Goal: Task Accomplishment & Management: Manage account settings

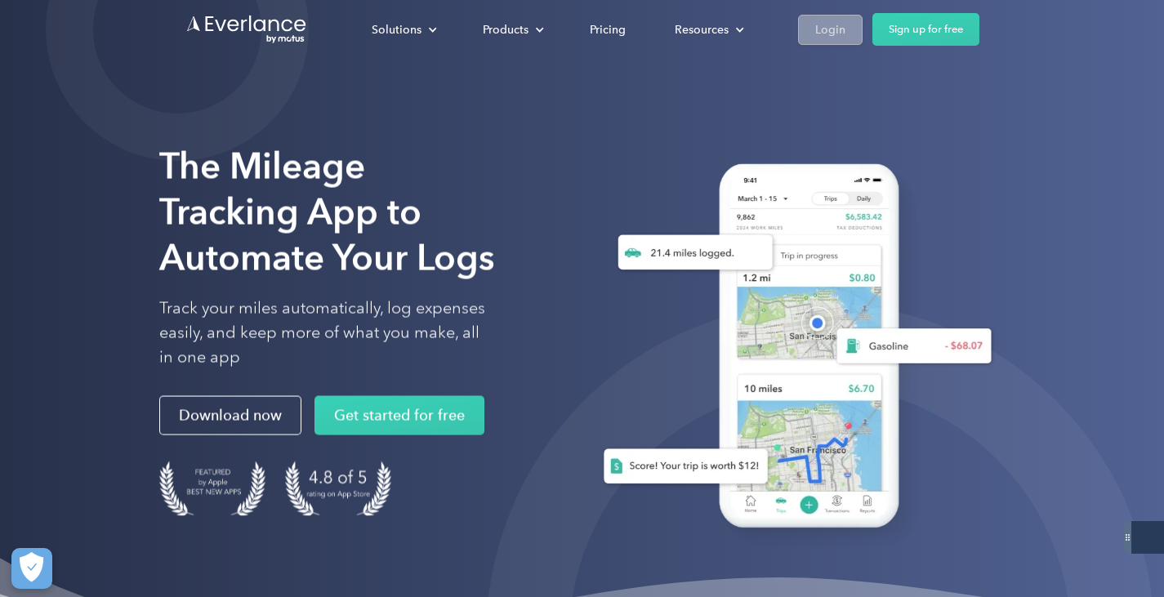
click at [829, 29] on div "Login" at bounding box center [830, 30] width 30 height 20
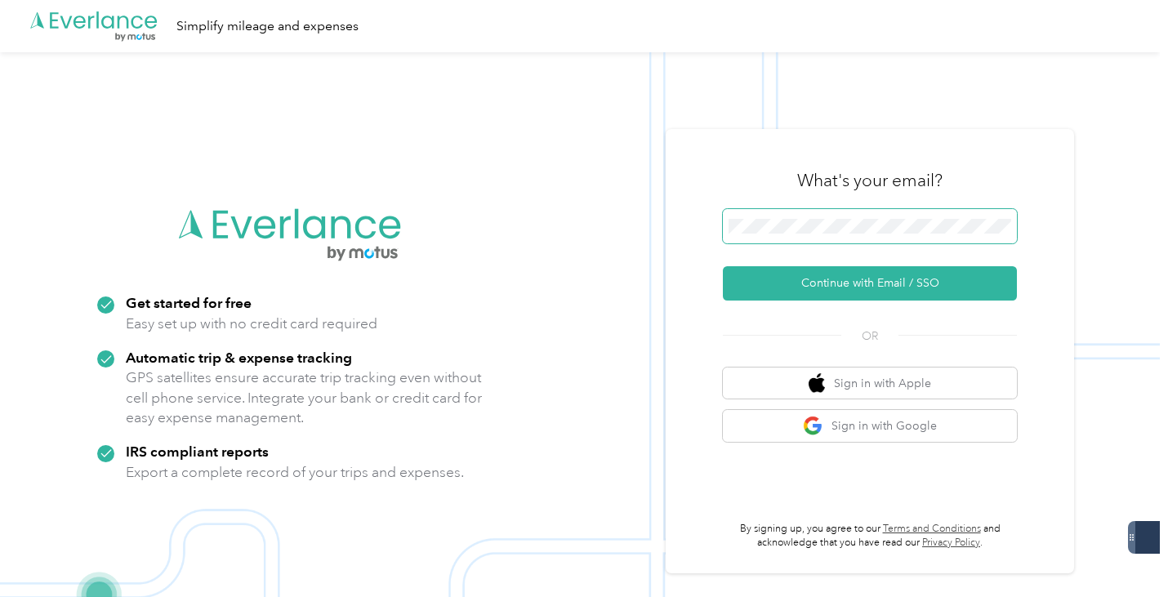
click at [795, 212] on span at bounding box center [870, 226] width 294 height 34
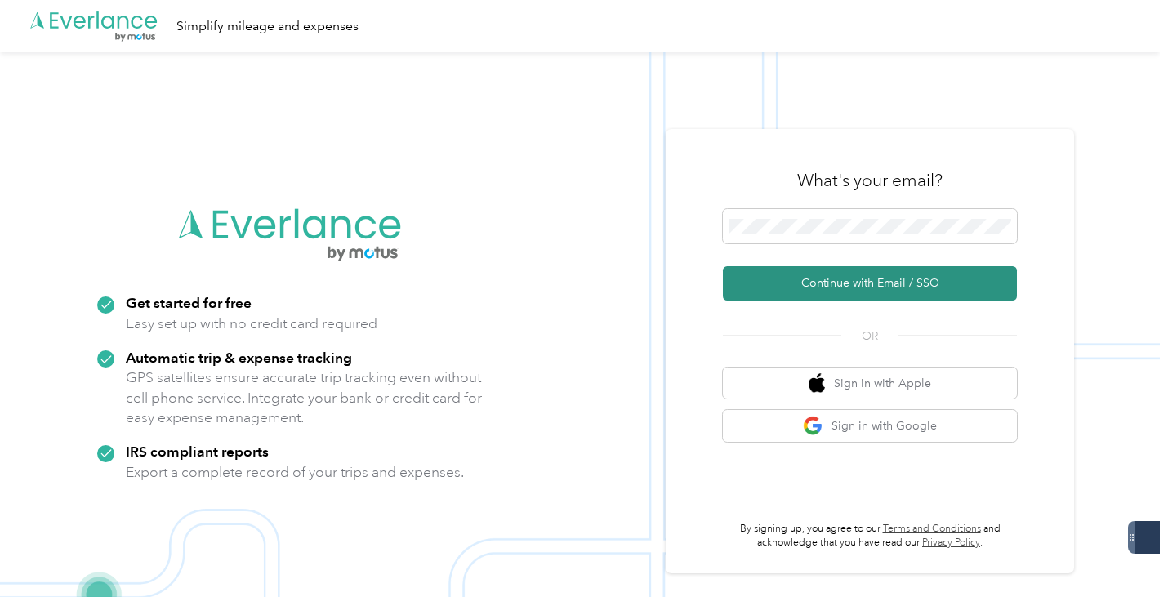
click at [882, 270] on button "Continue with Email / SSO" at bounding box center [870, 283] width 294 height 34
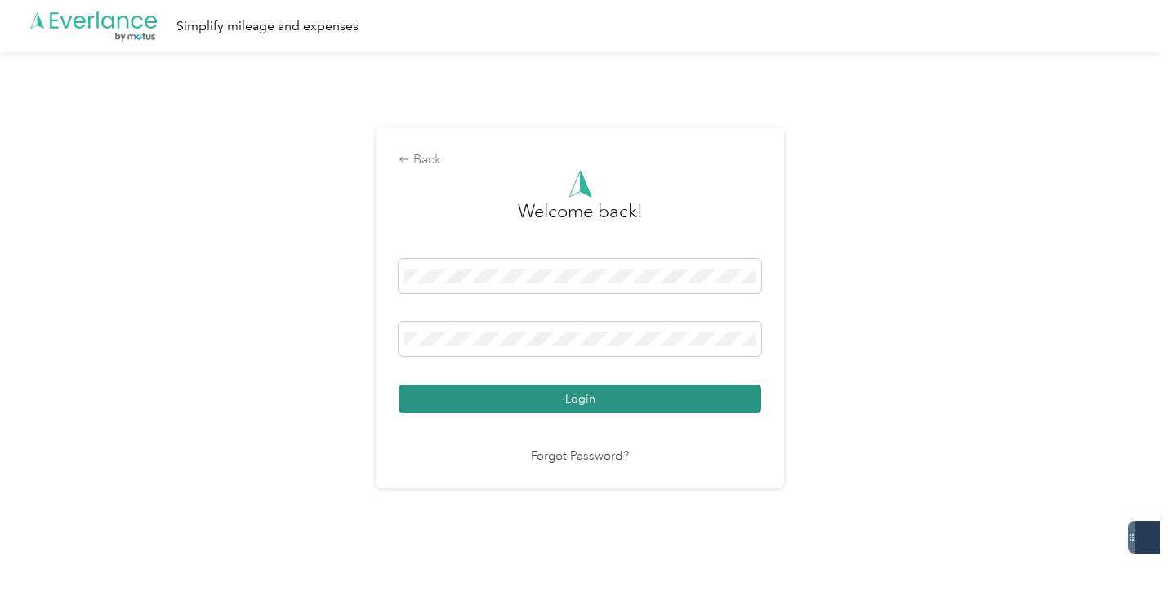
click at [580, 392] on button "Login" at bounding box center [580, 399] width 363 height 29
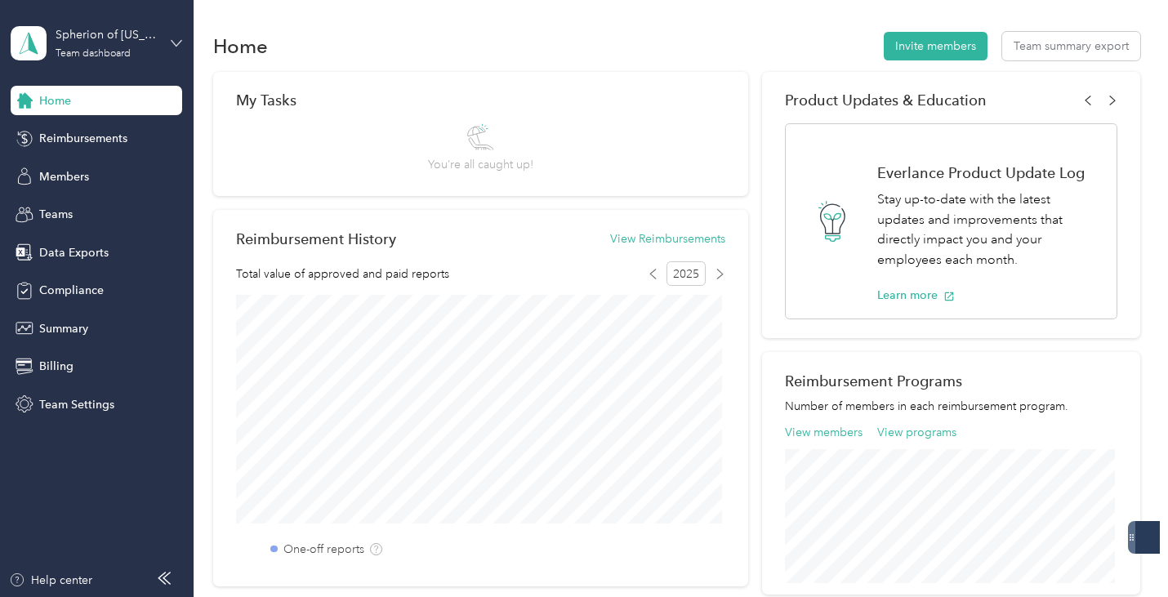
click at [175, 39] on icon at bounding box center [176, 43] width 11 height 11
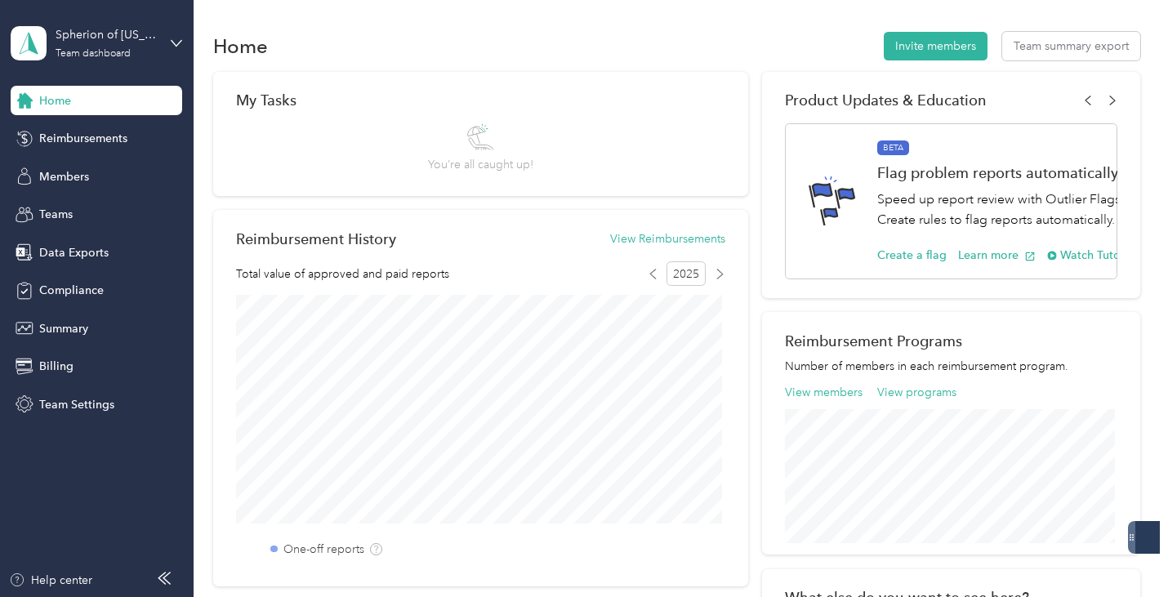
click at [118, 165] on div "Personal dashboard" at bounding box center [76, 162] width 103 height 17
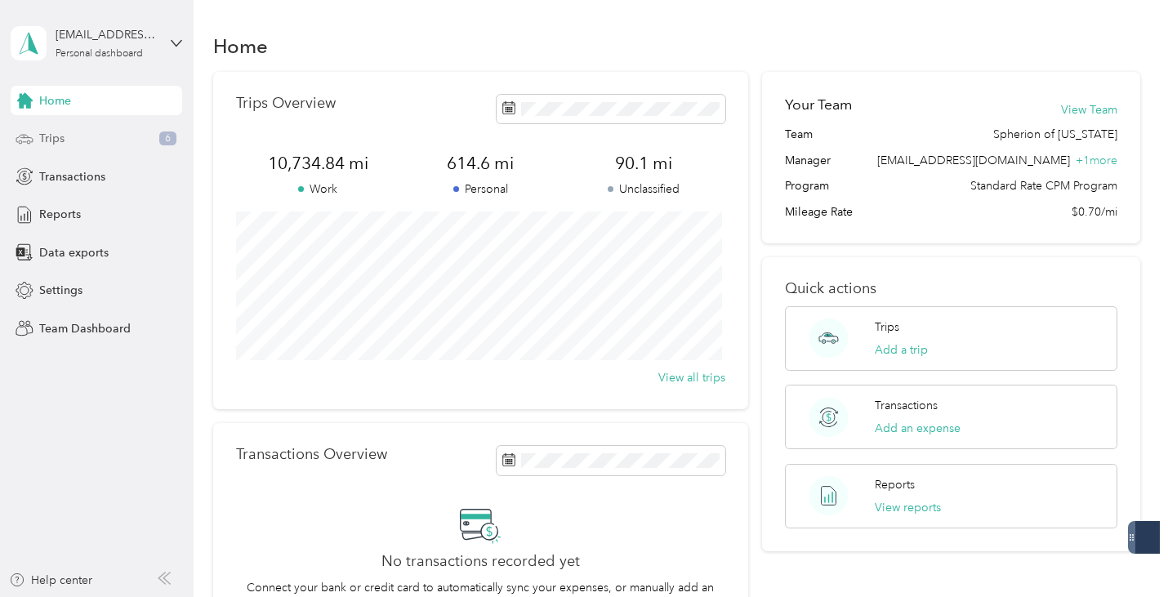
click at [55, 143] on span "Trips" at bounding box center [51, 138] width 25 height 17
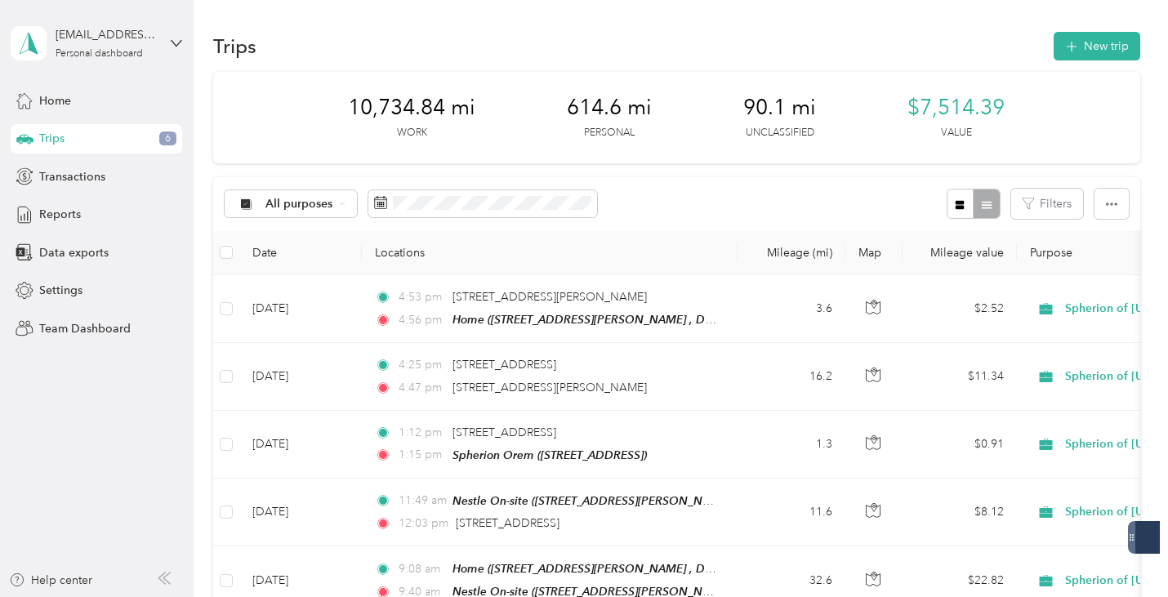
click at [74, 129] on div "Trips 6" at bounding box center [97, 138] width 172 height 29
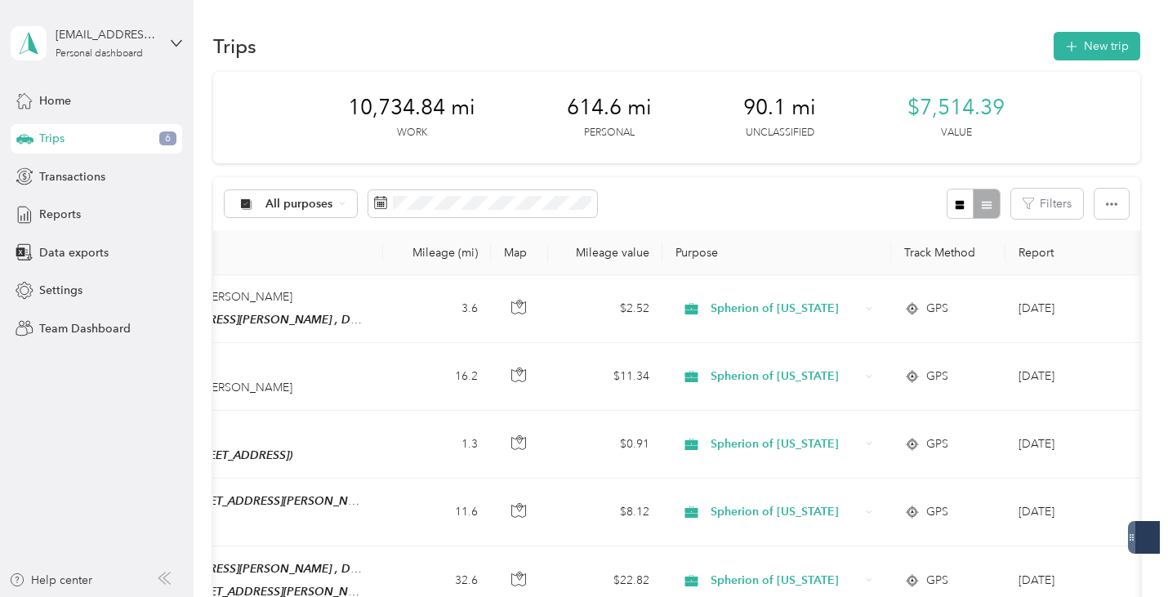
scroll to position [0, 355]
click at [712, 257] on th "Purpose" at bounding box center [776, 252] width 229 height 45
click at [747, 247] on th "Purpose" at bounding box center [776, 252] width 229 height 45
click at [1064, 203] on button "Filters" at bounding box center [1047, 204] width 72 height 30
click at [760, 205] on div "All purposes Filters" at bounding box center [676, 203] width 926 height 53
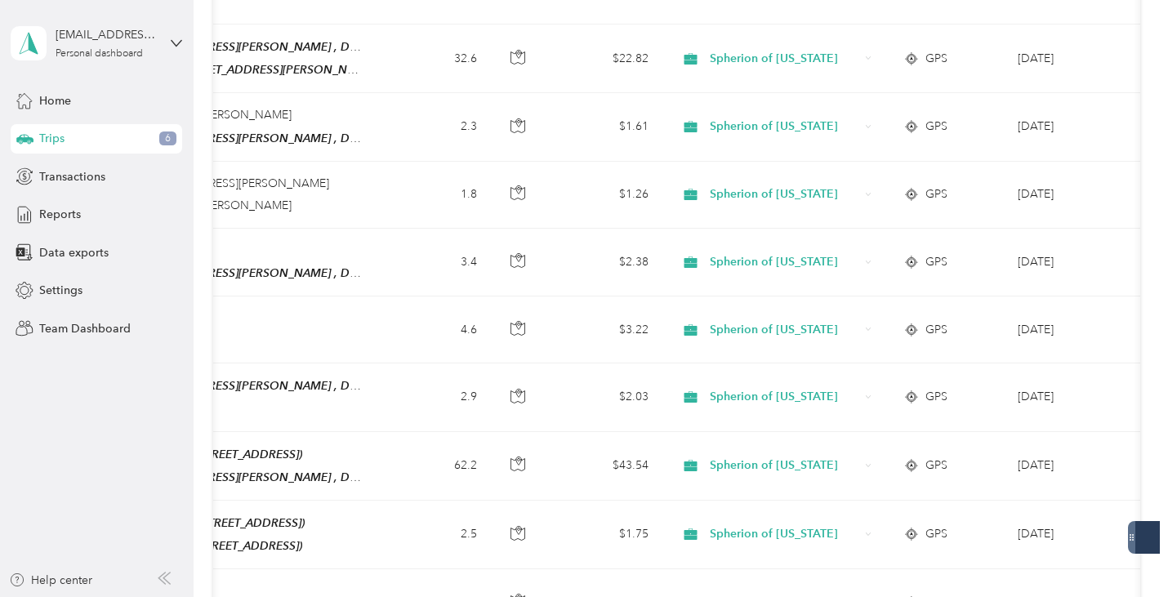
scroll to position [0, 0]
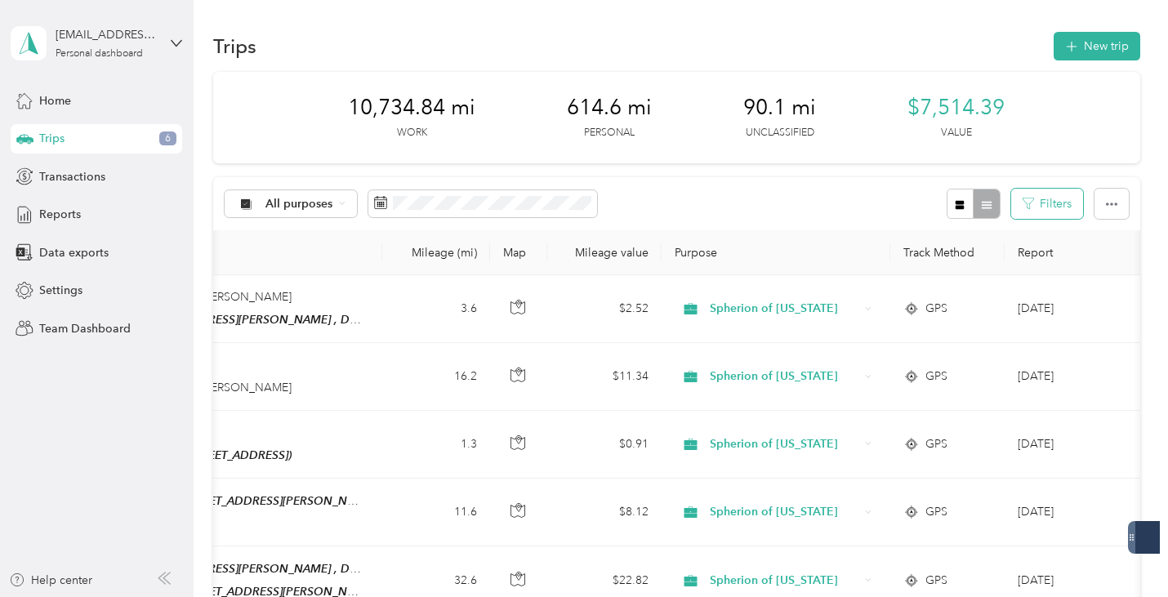
click at [1046, 203] on button "Filters" at bounding box center [1047, 204] width 72 height 30
click at [910, 199] on div "All purposes Filters" at bounding box center [676, 203] width 926 height 53
click at [341, 201] on icon at bounding box center [342, 203] width 7 height 7
click at [302, 255] on span "Unclassified" at bounding box center [330, 259] width 128 height 17
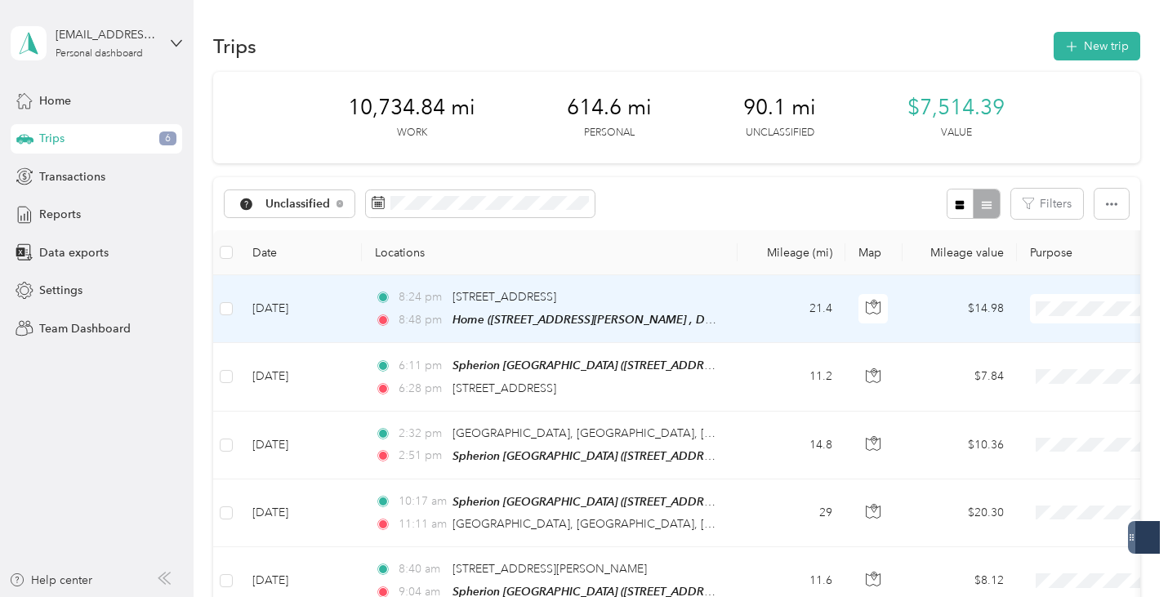
click at [1062, 339] on span "Spherion of Utah" at bounding box center [1081, 339] width 151 height 17
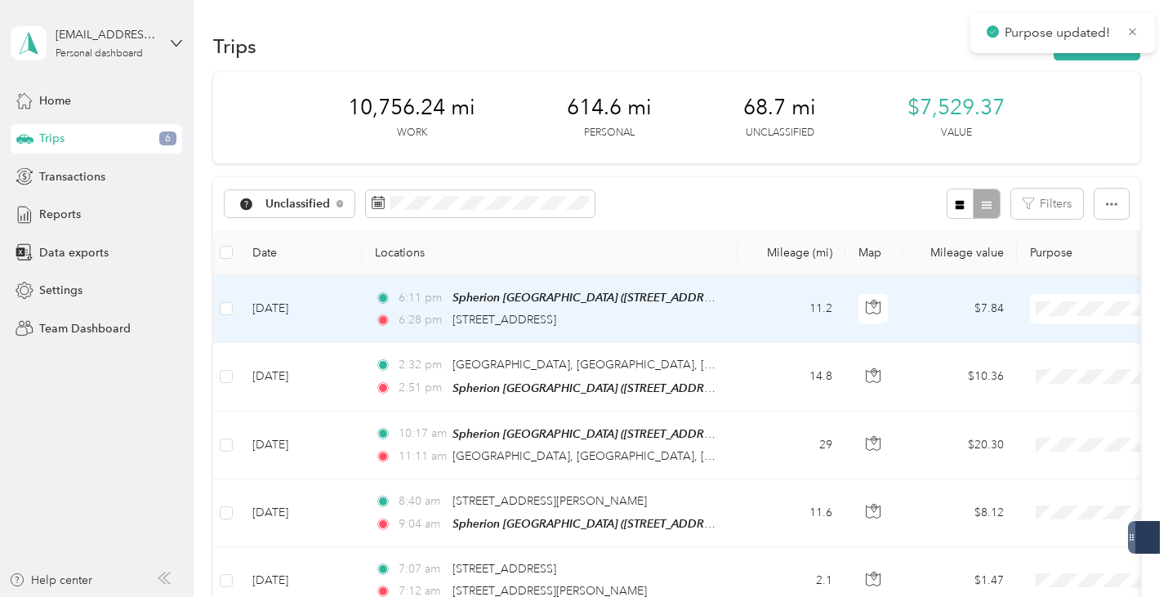
click at [1059, 335] on span "Spherion of Utah" at bounding box center [1081, 339] width 151 height 17
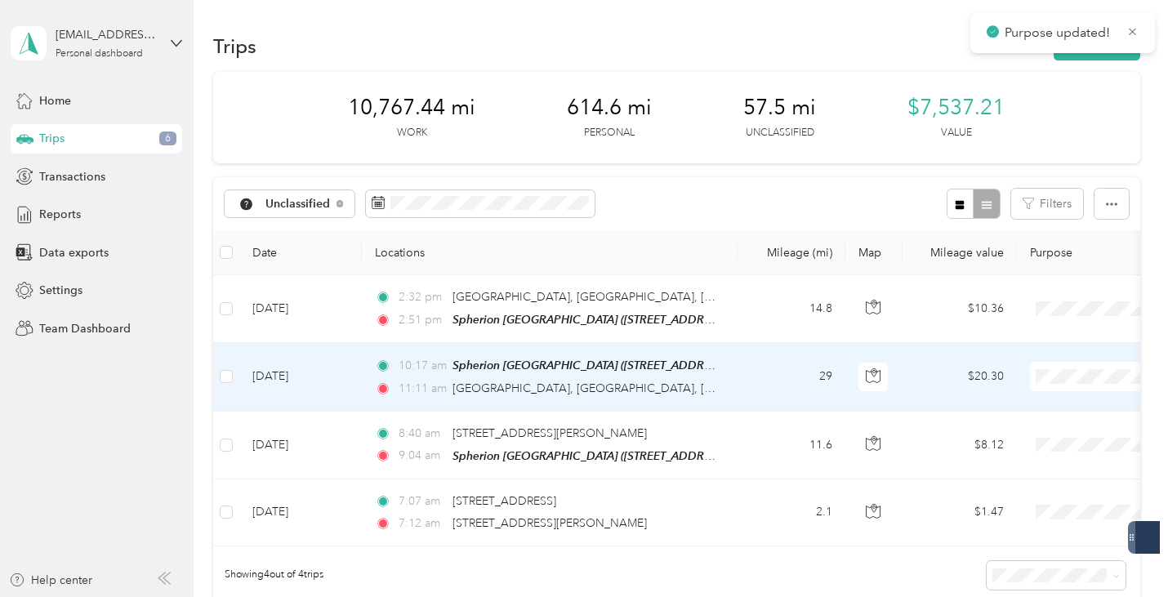
click at [1047, 402] on span "Spherion of Utah" at bounding box center [1081, 403] width 151 height 17
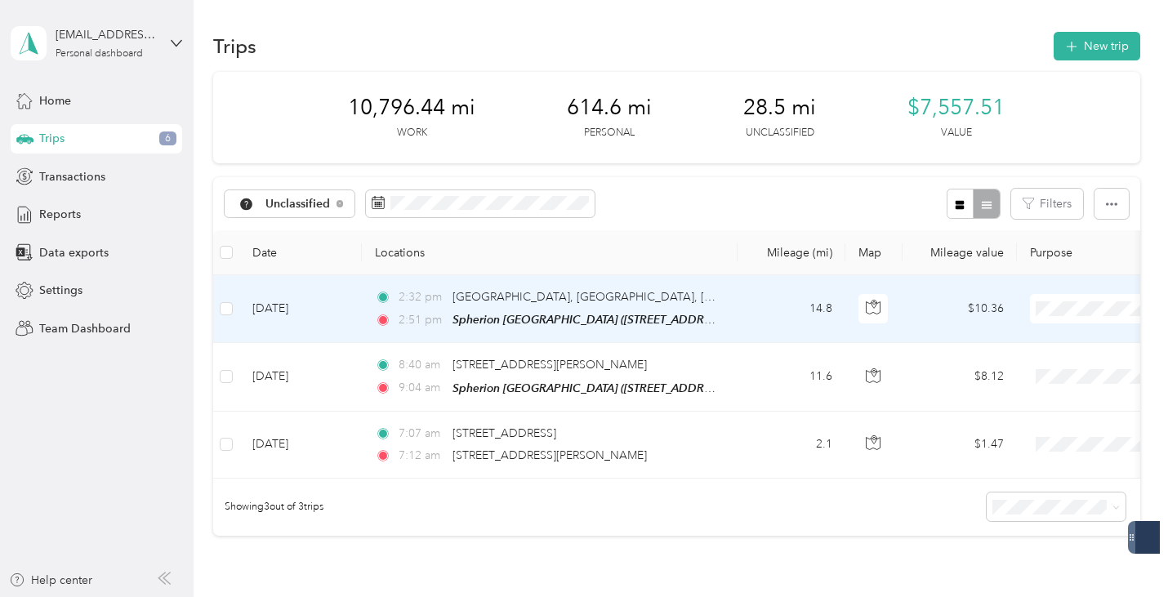
click at [1049, 332] on span "Spherion of Utah" at bounding box center [1081, 339] width 151 height 17
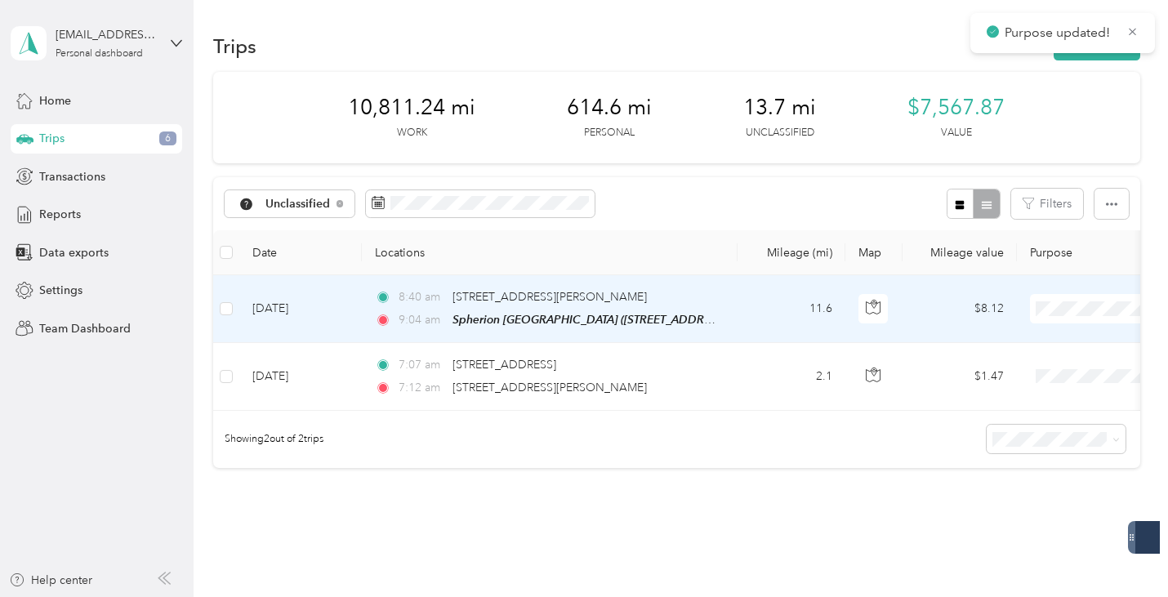
click at [1070, 336] on span "Spherion of Utah" at bounding box center [1081, 339] width 151 height 17
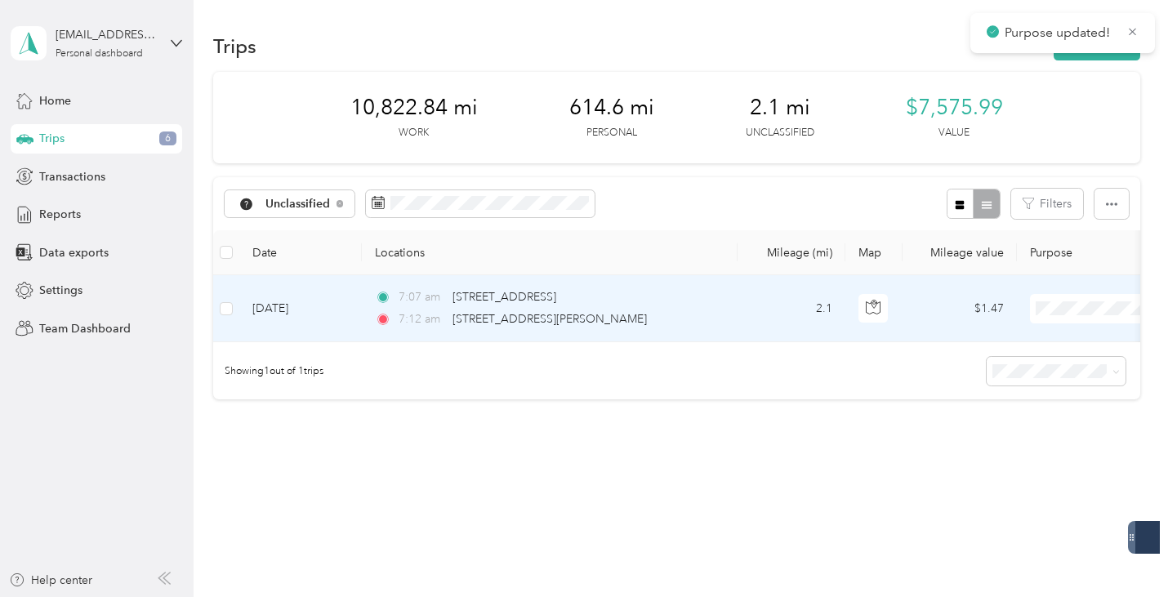
click at [1051, 332] on span "Spherion of Utah" at bounding box center [1081, 334] width 151 height 17
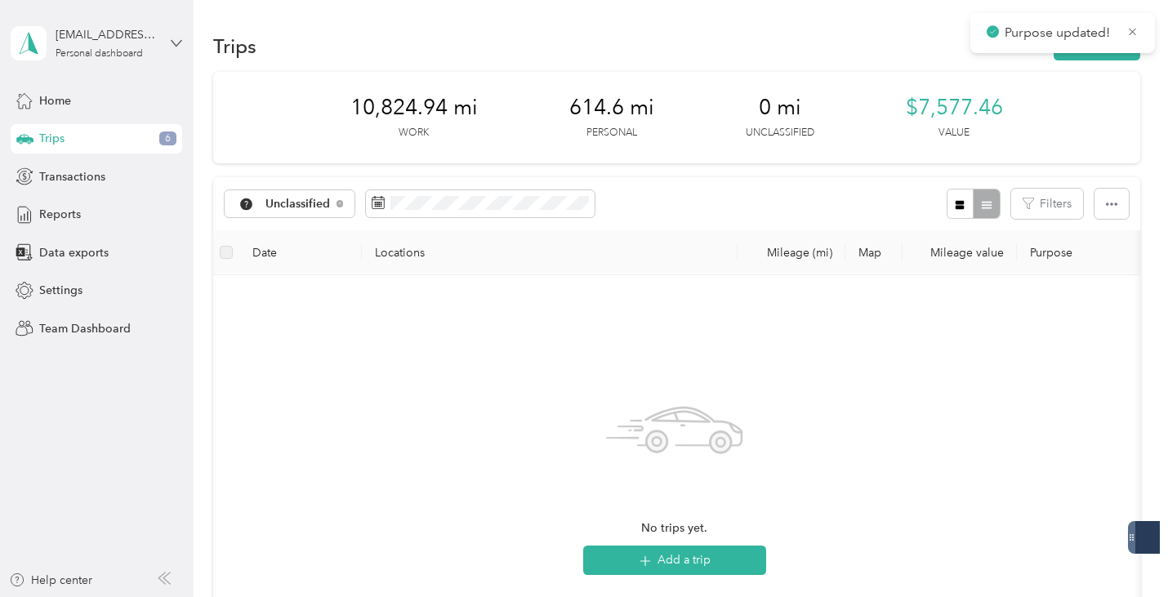
click at [179, 44] on icon at bounding box center [176, 43] width 11 height 11
click at [103, 135] on div "Team dashboard" at bounding box center [183, 134] width 321 height 29
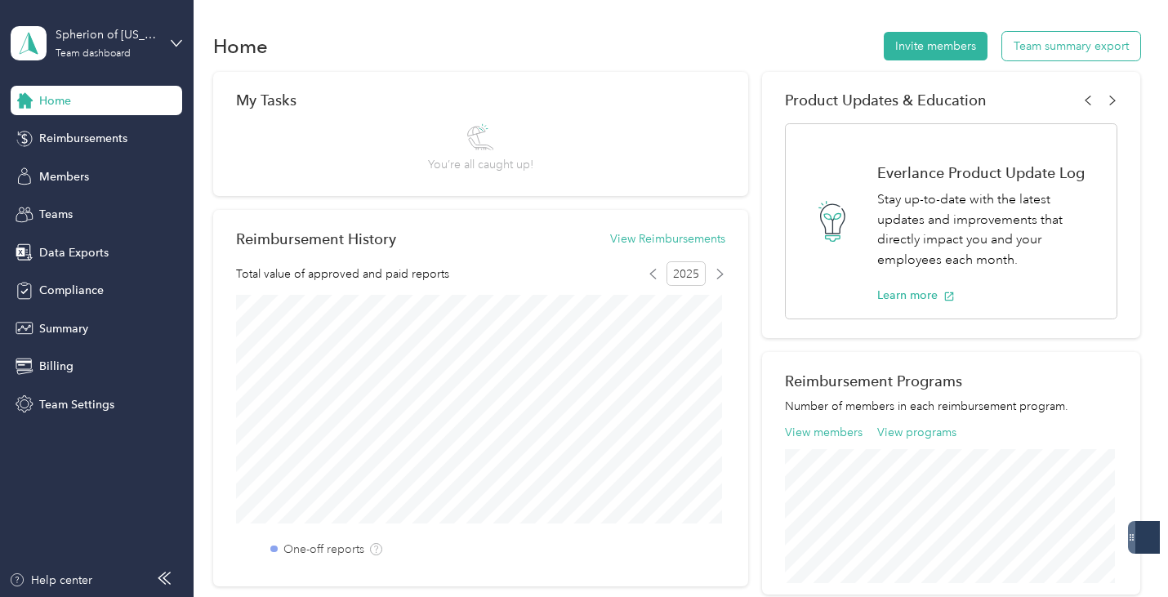
click at [1061, 46] on button "Team summary export" at bounding box center [1071, 46] width 138 height 29
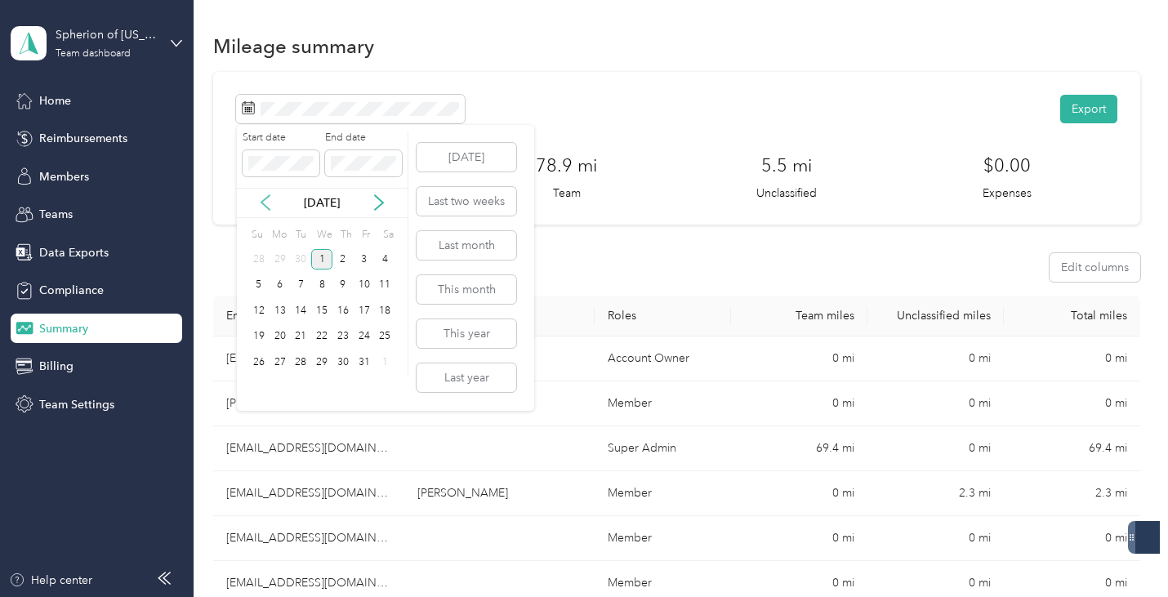
click at [266, 200] on icon at bounding box center [265, 202] width 16 height 16
click at [303, 308] on div "16" at bounding box center [300, 311] width 21 height 20
click at [322, 361] on div "1" at bounding box center [321, 362] width 21 height 20
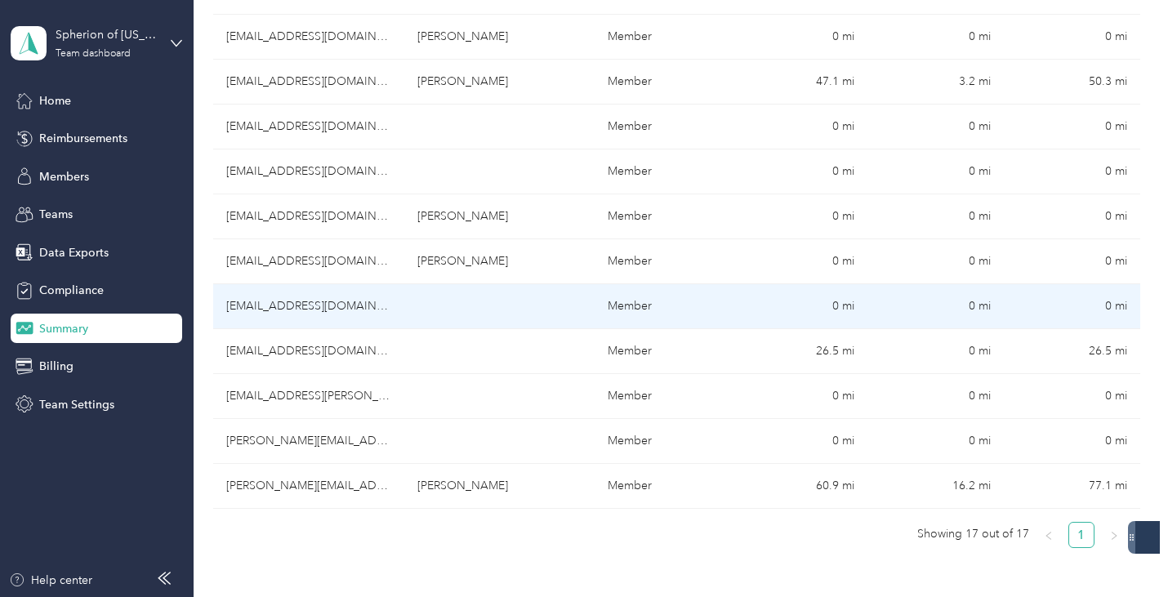
scroll to position [591, 0]
